Goal: Navigation & Orientation: Find specific page/section

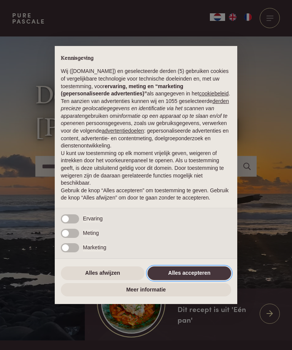
click at [211, 280] on button "Alles accepteren" at bounding box center [190, 274] width 84 height 14
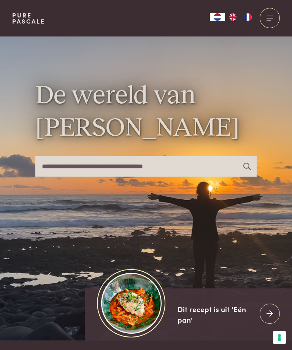
click at [270, 12] on div at bounding box center [270, 18] width 20 height 20
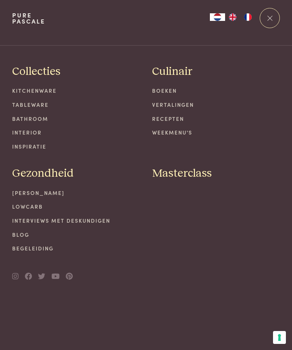
click at [170, 90] on link "Boeken" at bounding box center [216, 91] width 128 height 8
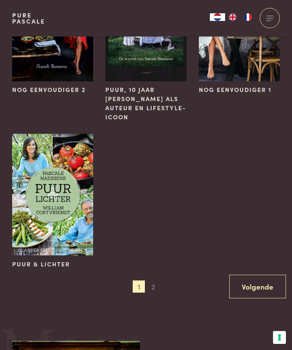
scroll to position [733, 0]
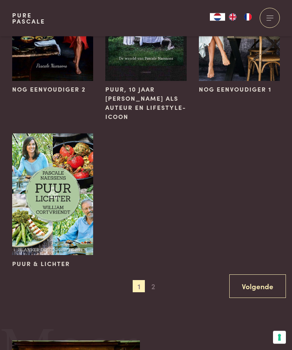
click at [155, 281] on span "2" at bounding box center [153, 287] width 12 height 12
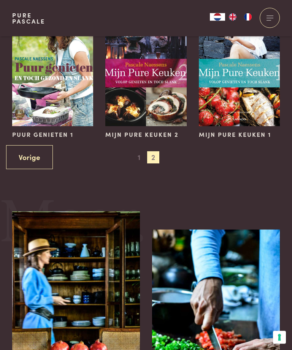
scroll to position [346, 0]
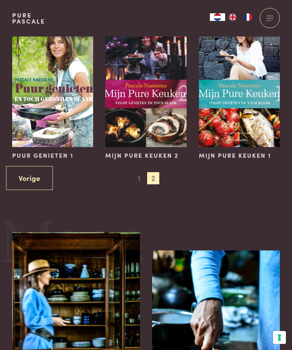
click at [140, 175] on span "1" at bounding box center [139, 178] width 12 height 12
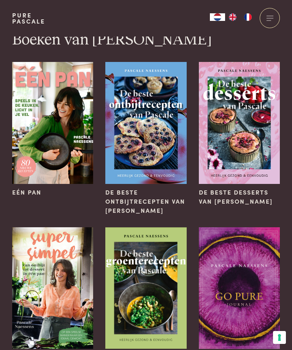
scroll to position [0, 0]
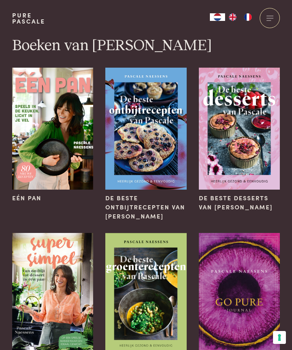
click at [268, 17] on div at bounding box center [270, 18] width 20 height 20
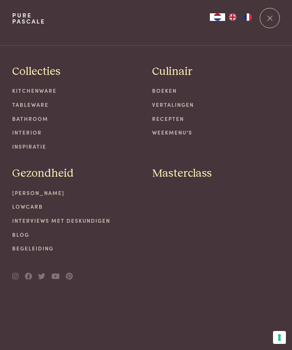
click at [184, 129] on link "Weekmenu's" at bounding box center [216, 133] width 128 height 8
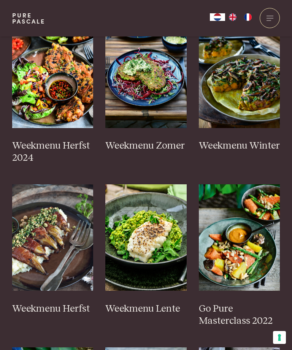
scroll to position [276, 0]
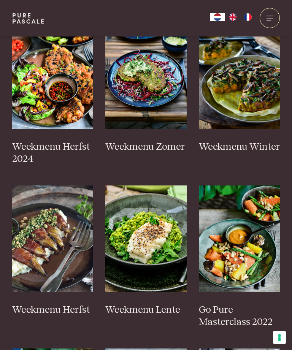
click at [27, 149] on h3 "Weekmenu Herfst 2024" at bounding box center [52, 153] width 81 height 24
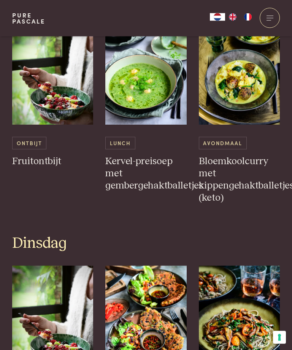
scroll to position [404, 0]
click at [229, 138] on span "Avondmaal" at bounding box center [223, 143] width 48 height 13
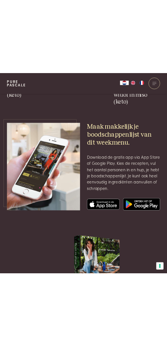
scroll to position [5471, 0]
